Goal: Transaction & Acquisition: Purchase product/service

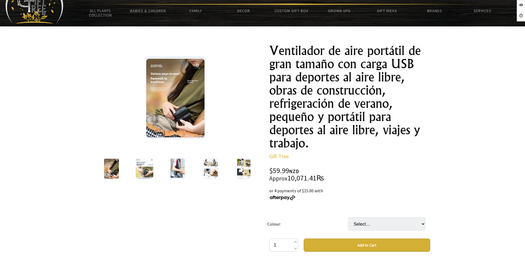
scroll to position [110, 0]
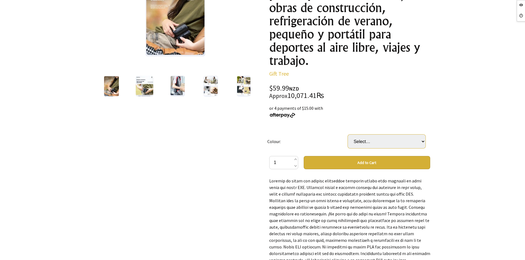
click at [414, 140] on select "Select… black [PERSON_NAME] [PERSON_NAME]" at bounding box center [387, 142] width 78 height 14
click at [348, 135] on select "Select… black [PERSON_NAME] [PERSON_NAME]" at bounding box center [387, 142] width 78 height 14
drag, startPoint x: 387, startPoint y: 144, endPoint x: 386, endPoint y: 148, distance: 4.2
click at [387, 144] on select "Select… black [PERSON_NAME] [PERSON_NAME]" at bounding box center [387, 142] width 78 height 14
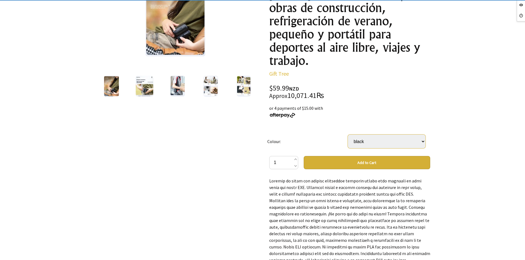
select select "[PERSON_NAME]"
click at [348, 135] on select "Select… black [PERSON_NAME] [PERSON_NAME]" at bounding box center [387, 142] width 78 height 14
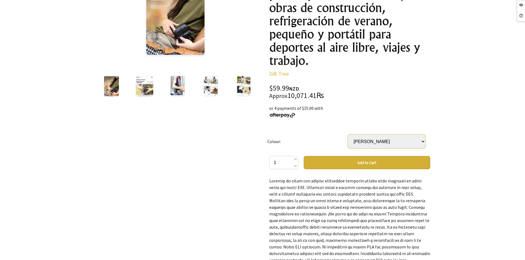
click at [388, 142] on select "Select… black [PERSON_NAME] [PERSON_NAME]" at bounding box center [387, 142] width 78 height 14
click at [480, 136] on div at bounding box center [262, 179] width 525 height 471
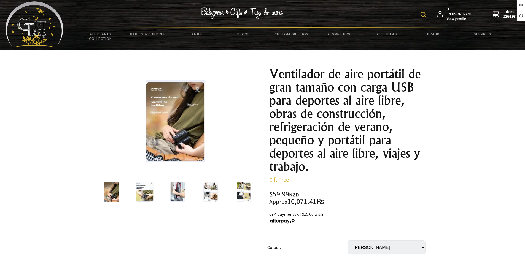
scroll to position [0, 0]
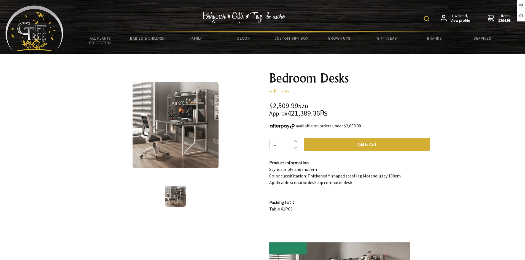
click at [178, 138] on img at bounding box center [176, 125] width 86 height 86
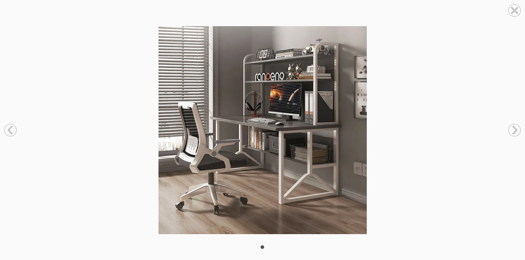
click at [515, 11] on icon at bounding box center [515, 11] width 6 height 6
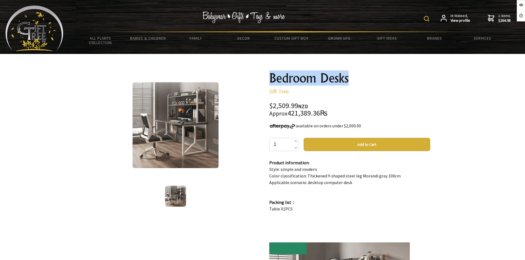
drag, startPoint x: 335, startPoint y: 77, endPoint x: 260, endPoint y: 76, distance: 74.4
click at [260, 76] on div "1 /1 Bedroom Desks Gift Tree $2,509.99 NZD Approx 421,389.36₨ available on orde…" at bounding box center [263, 225] width 344 height 316
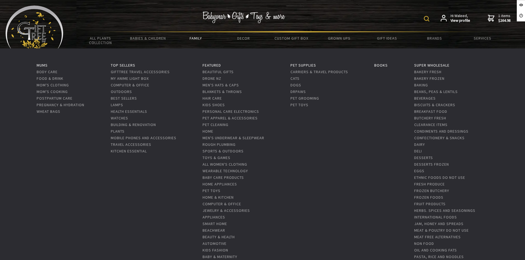
copy h1 "Bedroom Desks"
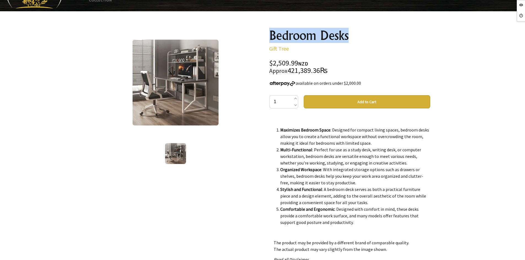
scroll to position [55, 0]
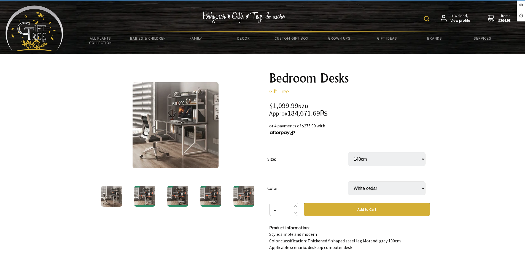
select select "140cm"
select select "White cedar"
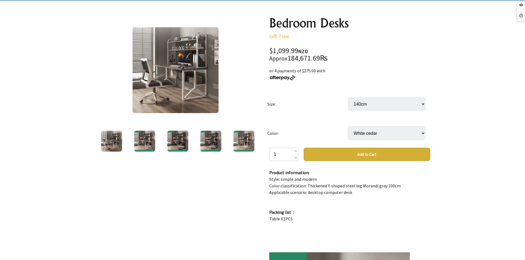
scroll to position [138, 0]
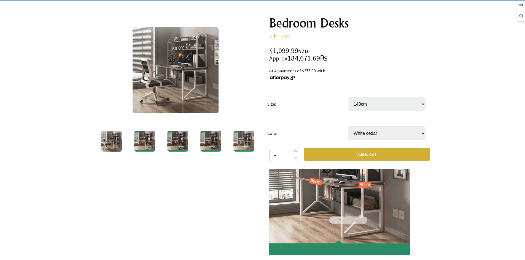
click at [146, 142] on img at bounding box center [144, 141] width 21 height 21
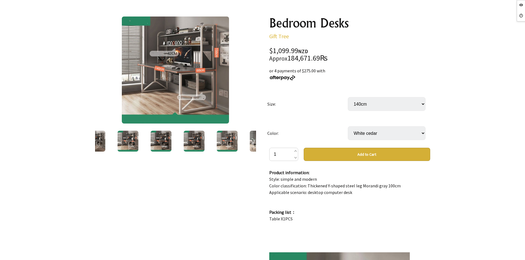
click at [168, 141] on img at bounding box center [160, 141] width 21 height 21
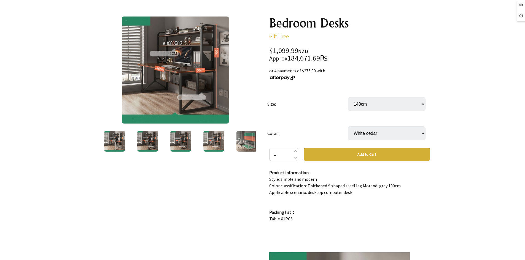
click at [174, 141] on img at bounding box center [180, 141] width 21 height 21
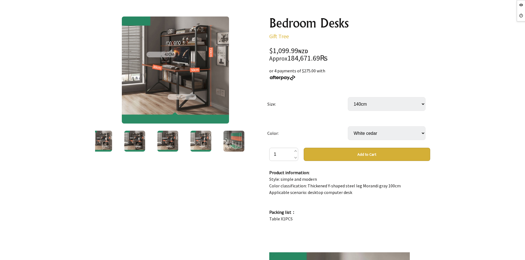
click at [184, 140] on div at bounding box center [200, 141] width 33 height 23
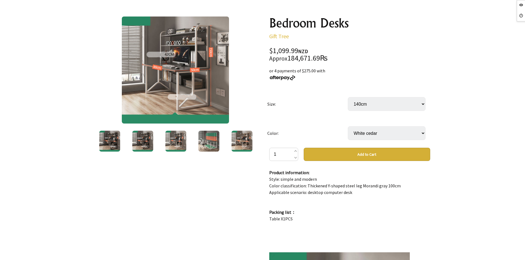
click at [196, 140] on div at bounding box center [208, 141] width 33 height 23
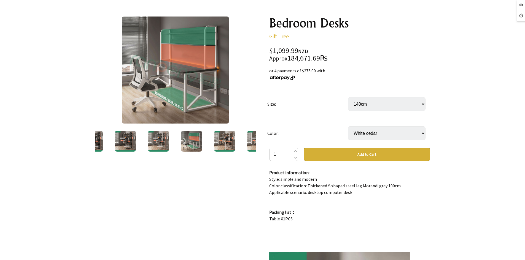
click at [217, 140] on img at bounding box center [224, 141] width 21 height 21
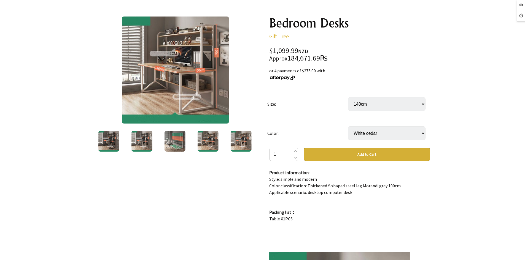
click at [232, 141] on img at bounding box center [240, 141] width 21 height 21
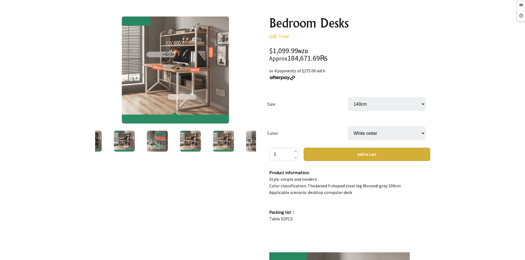
click at [250, 142] on img at bounding box center [256, 141] width 21 height 21
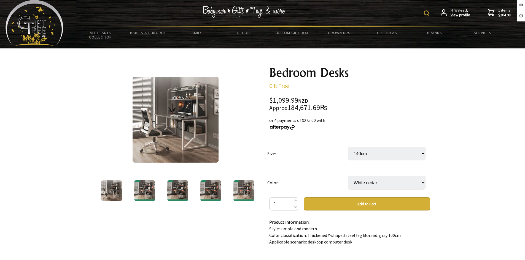
scroll to position [0, 0]
